Goal: Task Accomplishment & Management: Manage account settings

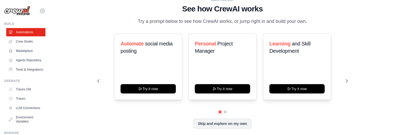
click at [279, 135] on div "WALKTHROUGH See how [PERSON_NAME] works Try a prompt below to see how [PERSON_N…" at bounding box center [222, 67] width 263 height 139
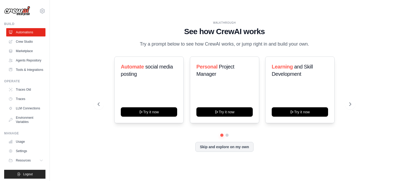
scroll to position [14, 0]
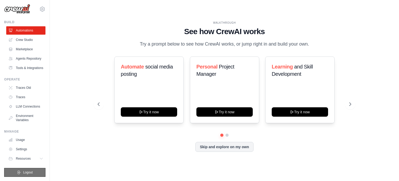
click at [26, 135] on span "Logout" at bounding box center [28, 172] width 10 height 4
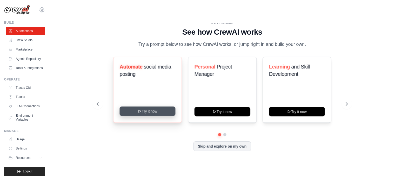
scroll to position [14, 0]
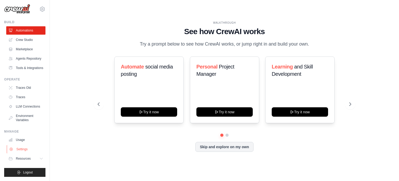
click at [18, 147] on link "Settings" at bounding box center [26, 149] width 39 height 8
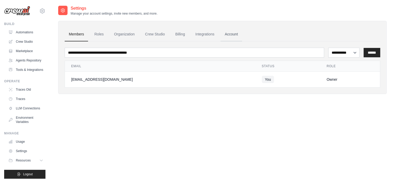
click at [231, 32] on link "Account" at bounding box center [232, 34] width 22 height 14
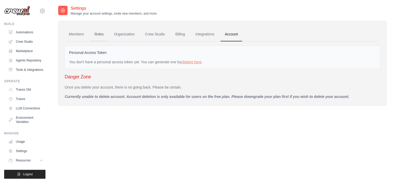
click at [100, 32] on link "Roles" at bounding box center [99, 34] width 18 height 14
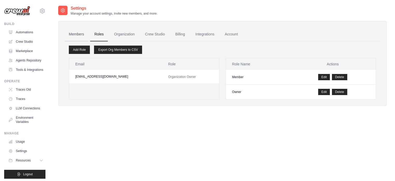
click at [76, 34] on link "Members" at bounding box center [76, 34] width 23 height 14
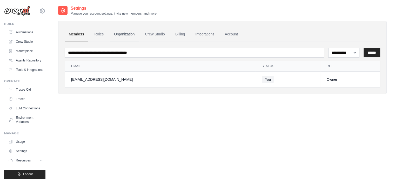
click at [126, 33] on link "Organization" at bounding box center [124, 34] width 29 height 14
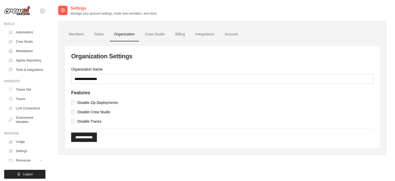
scroll to position [14, 0]
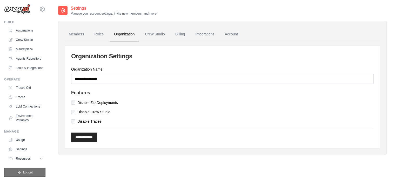
click at [23, 172] on span "Logout" at bounding box center [28, 172] width 10 height 4
